Goal: Go to known website: Access a specific website the user already knows

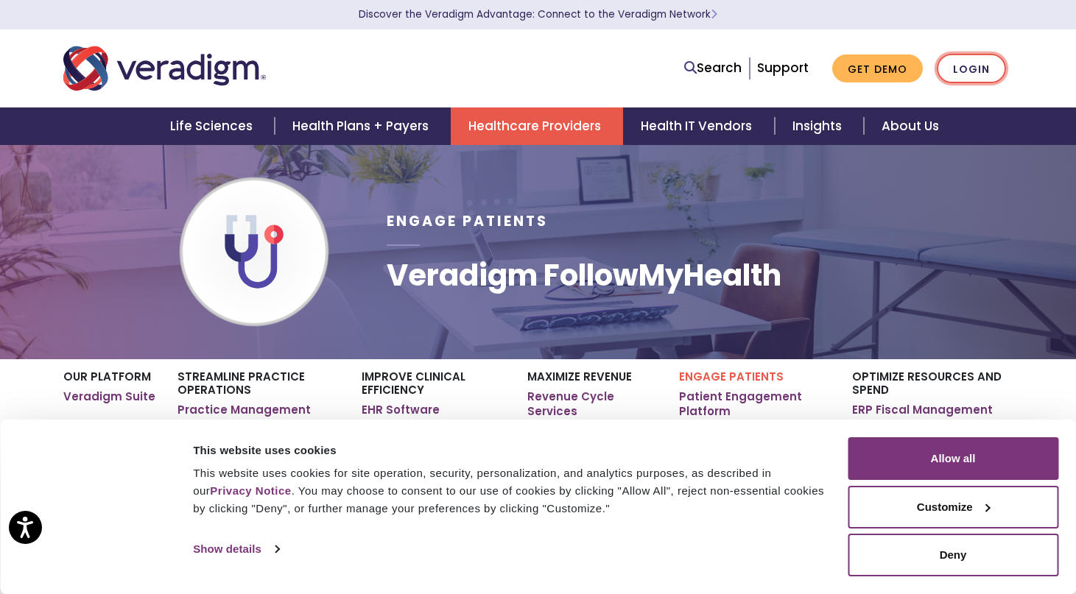
click at [953, 62] on link "Login" at bounding box center [971, 69] width 69 height 30
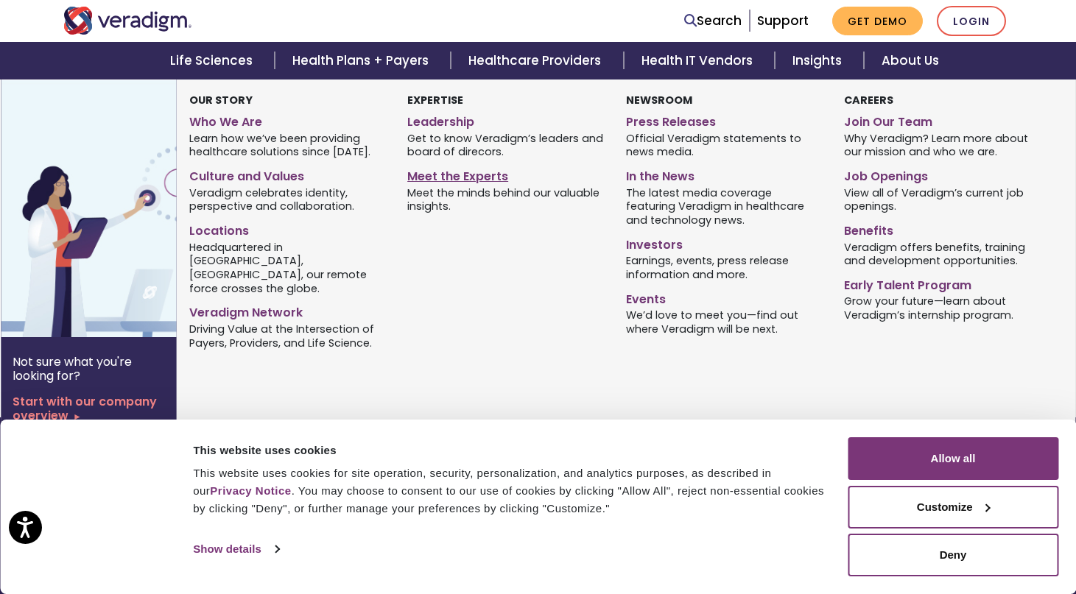
scroll to position [725, 0]
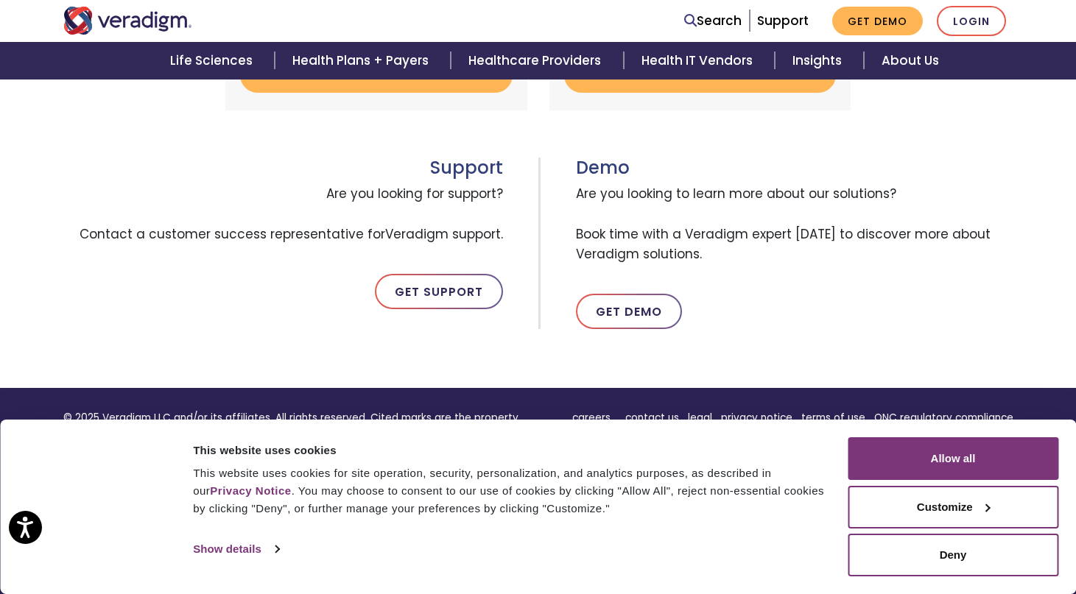
click at [947, 557] on button "Deny" at bounding box center [953, 555] width 211 height 43
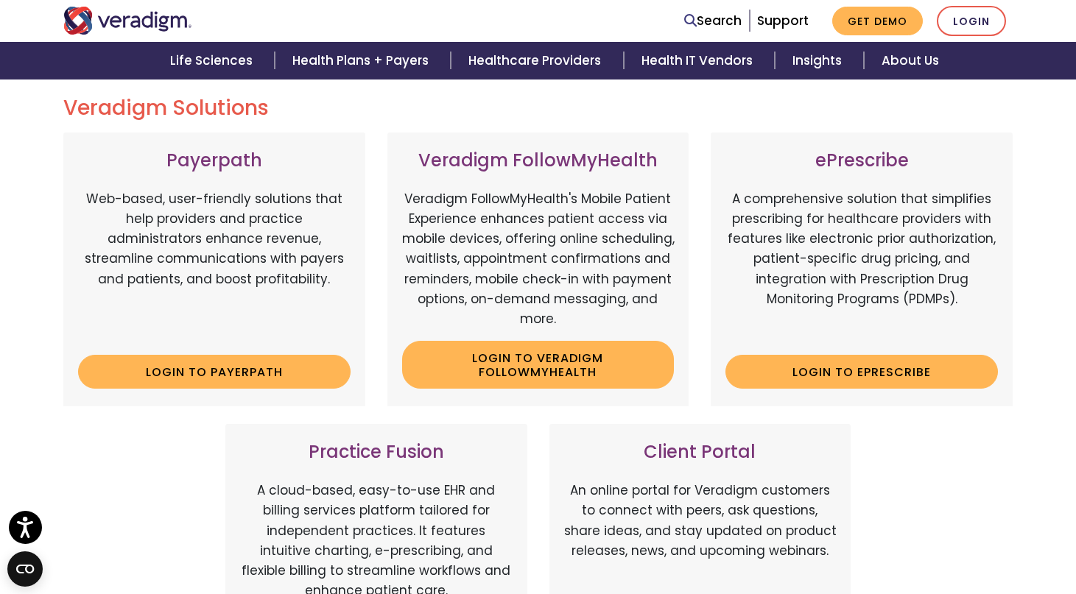
scroll to position [0, 0]
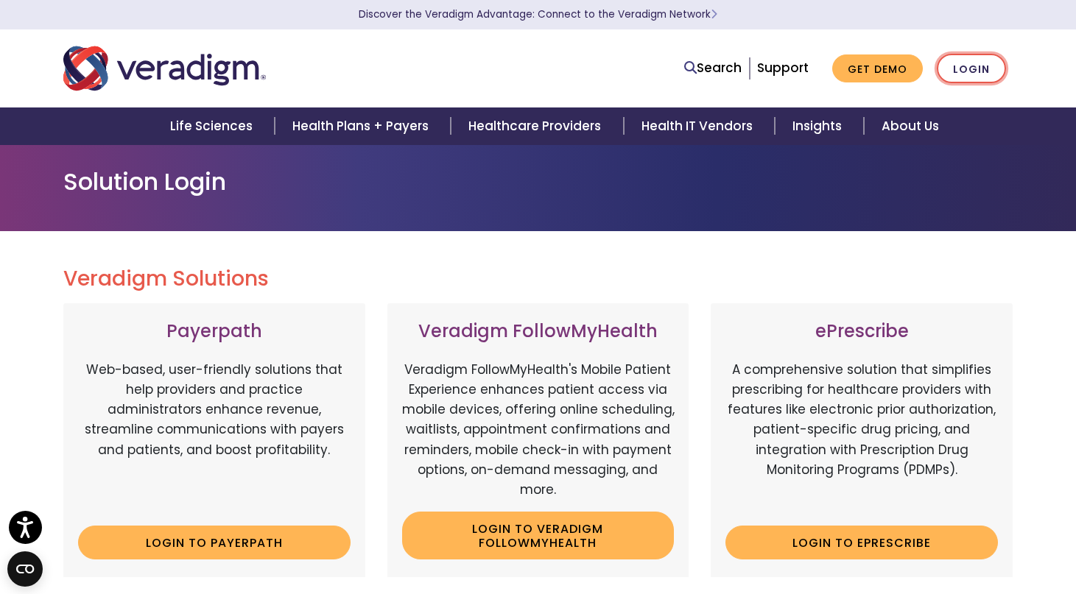
click at [969, 67] on link "Login" at bounding box center [971, 69] width 69 height 30
